Goal: Information Seeking & Learning: Learn about a topic

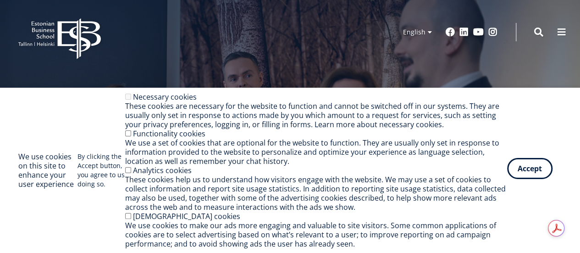
click at [534, 164] on button "Accept" at bounding box center [529, 168] width 45 height 21
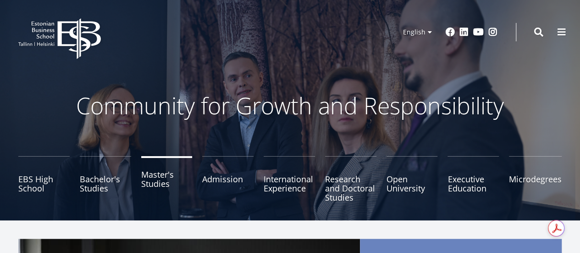
click at [150, 183] on link "Master's Studies" at bounding box center [166, 179] width 51 height 46
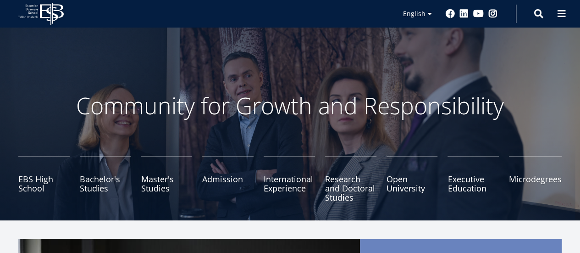
scroll to position [38, 0]
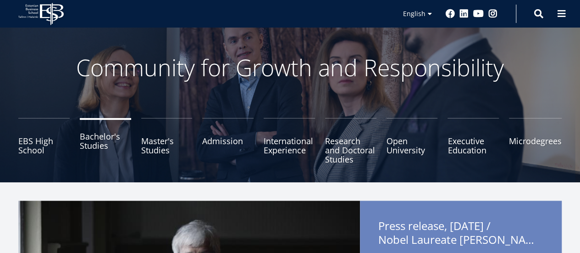
click at [106, 142] on link "Bachelor's Studies" at bounding box center [105, 141] width 51 height 46
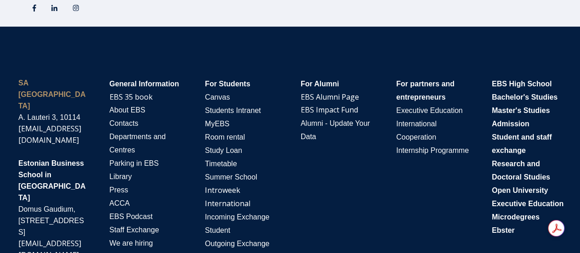
scroll to position [1592, 0]
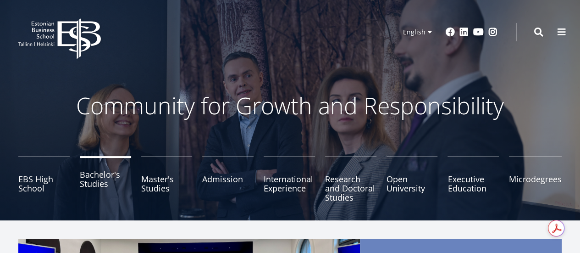
click at [112, 169] on link "Bachelor's Studies" at bounding box center [105, 179] width 51 height 46
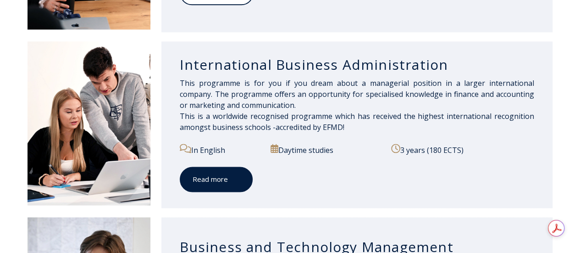
scroll to position [639, 0]
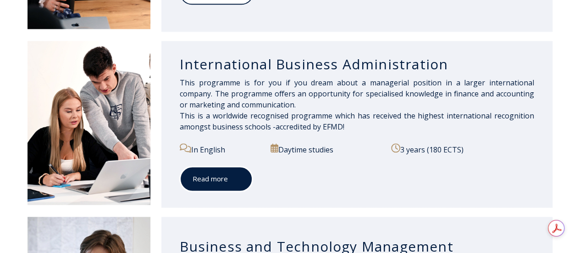
click at [220, 172] on link "Read more" at bounding box center [216, 178] width 73 height 25
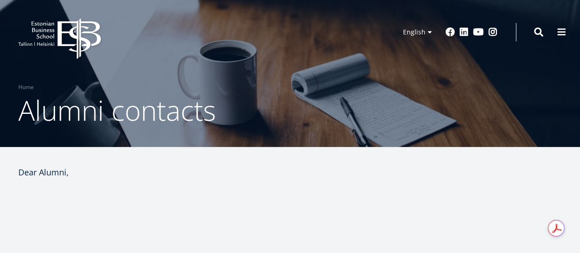
select select "**"
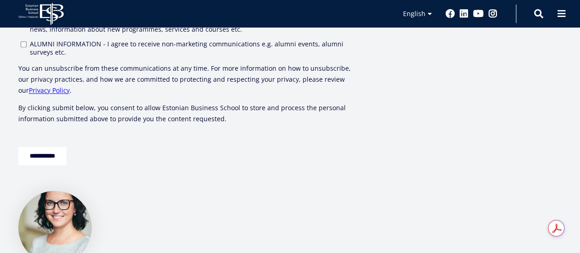
scroll to position [539, 0]
